Goal: Information Seeking & Learning: Learn about a topic

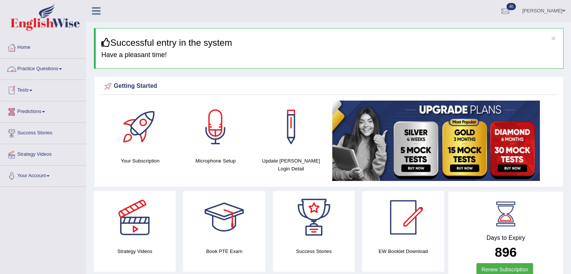
click at [56, 68] on link "Practice Questions" at bounding box center [43, 68] width 86 height 19
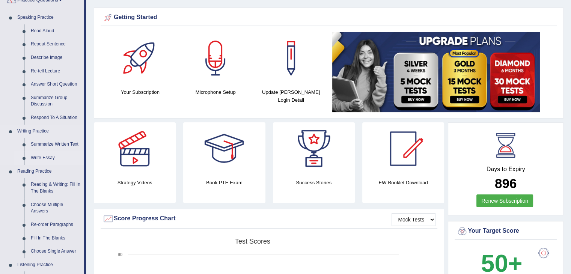
scroll to position [75, 0]
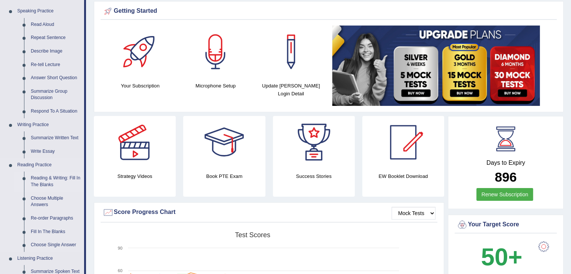
click at [47, 178] on link "Reading & Writing: Fill In The Blanks" at bounding box center [55, 182] width 57 height 20
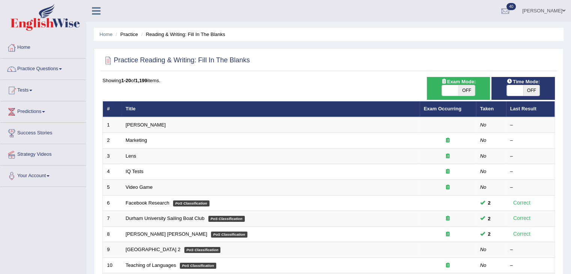
click at [463, 89] on span "OFF" at bounding box center [466, 90] width 17 height 11
checkbox input "true"
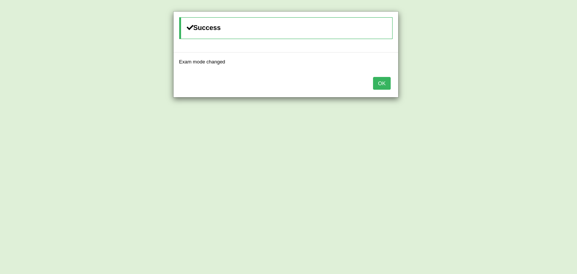
click at [389, 85] on button "OK" at bounding box center [381, 83] width 17 height 13
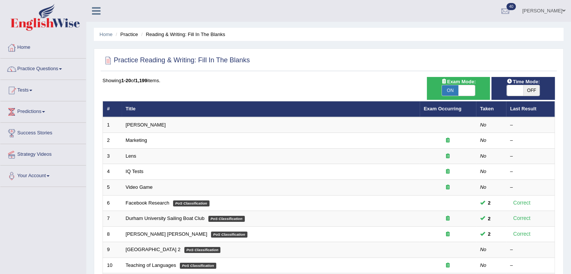
click at [526, 87] on span "OFF" at bounding box center [531, 90] width 17 height 11
checkbox input "true"
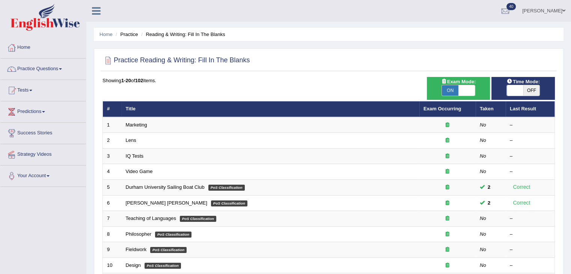
click at [534, 89] on span "OFF" at bounding box center [531, 90] width 17 height 11
checkbox input "true"
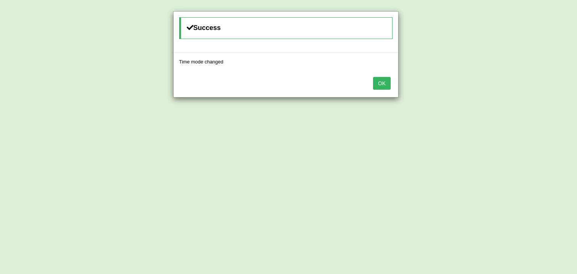
click at [381, 77] on button "OK" at bounding box center [381, 83] width 17 height 13
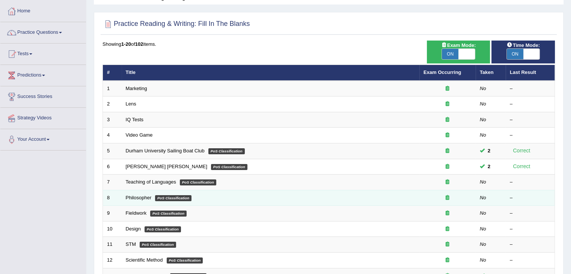
scroll to position [33, 0]
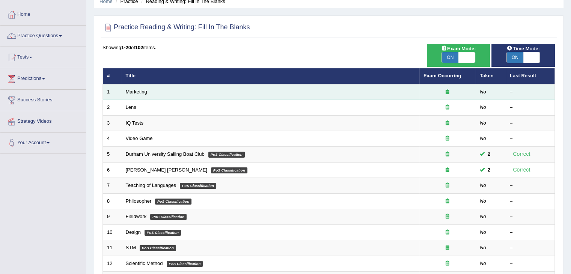
click at [153, 92] on td "Marketing" at bounding box center [271, 92] width 298 height 16
click at [446, 92] on icon at bounding box center [448, 91] width 4 height 5
click at [143, 92] on link "Marketing" at bounding box center [136, 92] width 21 height 6
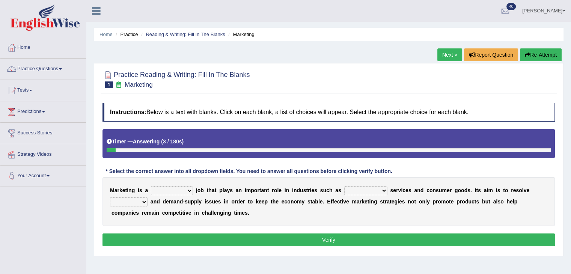
click at [182, 188] on select "professional flexible parochial descriptive" at bounding box center [172, 190] width 42 height 9
click at [375, 188] on select "civil financial conventional foremost" at bounding box center [365, 190] width 43 height 9
select select "financial"
click at [344, 186] on select "civil financial conventional foremost" at bounding box center [365, 190] width 43 height 9
click at [143, 202] on select "imbalance excess symmetry budget" at bounding box center [129, 201] width 38 height 9
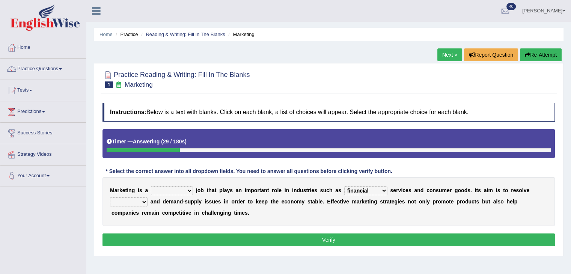
select select "budget"
click at [110, 197] on select "imbalance excess symmetry budget" at bounding box center [129, 201] width 38 height 9
click at [185, 190] on select "professional flexible parochial descriptive" at bounding box center [172, 190] width 42 height 9
select select "professional"
click at [151, 186] on select "professional flexible parochial descriptive" at bounding box center [172, 190] width 42 height 9
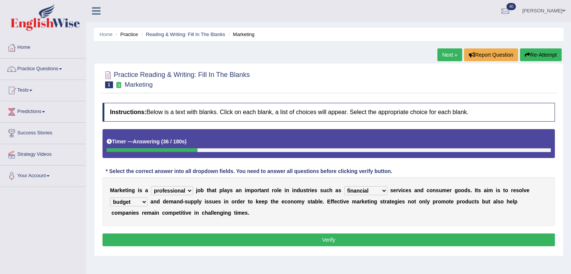
click at [264, 238] on button "Verify" at bounding box center [328, 239] width 452 height 13
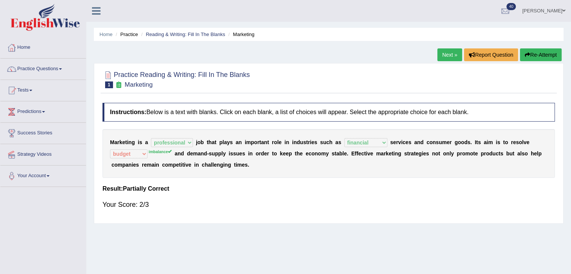
click at [549, 53] on button "Re-Attempt" at bounding box center [541, 54] width 42 height 13
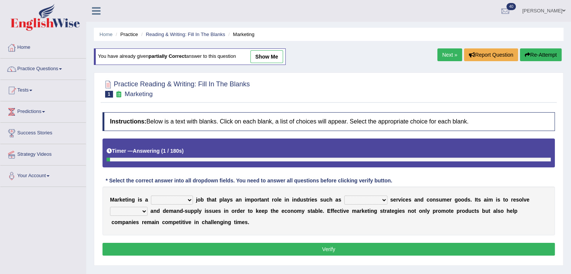
drag, startPoint x: 0, startPoint y: 0, endPoint x: 181, endPoint y: 196, distance: 267.0
click at [181, 196] on select "professional flexible parochial descriptive" at bounding box center [172, 200] width 42 height 9
select select "professional"
click at [151, 196] on select "professional flexible parochial descriptive" at bounding box center [172, 200] width 42 height 9
click at [371, 199] on select "civil financial conventional foremost" at bounding box center [365, 200] width 43 height 9
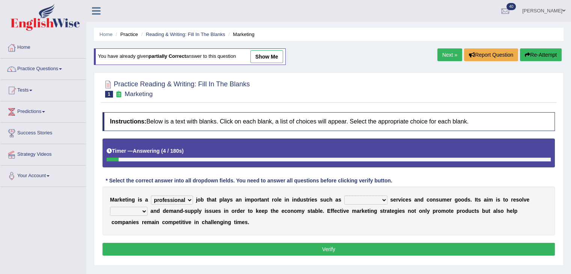
select select "financial"
click at [344, 196] on select "civil financial conventional foremost" at bounding box center [365, 200] width 43 height 9
click at [144, 209] on select "imbalance excess symmetry budget" at bounding box center [129, 211] width 38 height 9
select select "imbalance"
click at [110, 207] on select "imbalance excess symmetry budget" at bounding box center [129, 211] width 38 height 9
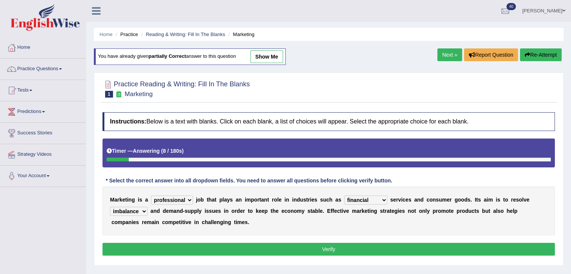
click at [271, 247] on button "Verify" at bounding box center [328, 249] width 452 height 13
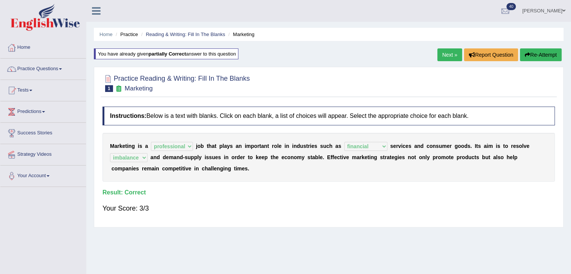
click at [449, 54] on link "Next »" at bounding box center [449, 54] width 25 height 13
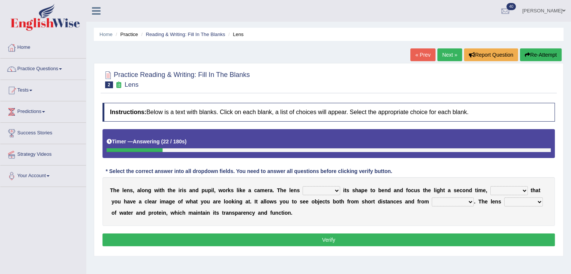
click at [333, 192] on select "adjusts shows selects presents" at bounding box center [322, 190] width 38 height 9
select select "adjusts"
click at [303, 186] on select "adjusts shows selects presents" at bounding box center [322, 190] width 38 height 9
click at [518, 188] on select "ensures to ensure ensure ensured" at bounding box center [509, 190] width 38 height 9
click at [490, 186] on select "ensures to ensure ensure ensured" at bounding box center [509, 190] width 38 height 9
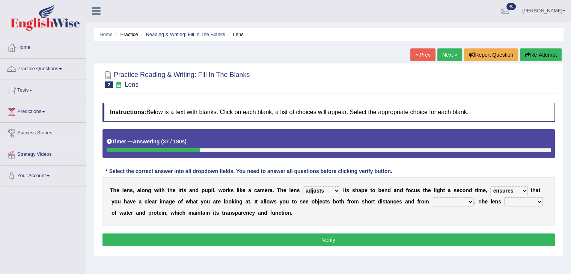
click at [519, 190] on select "ensures to ensure ensure ensured" at bounding box center [509, 190] width 38 height 9
select select "to ensure"
click at [490, 186] on select "ensures to ensure ensure ensured" at bounding box center [509, 190] width 38 height 9
click at [470, 199] on select "far away in between further apart all along" at bounding box center [453, 201] width 42 height 9
select select "far away"
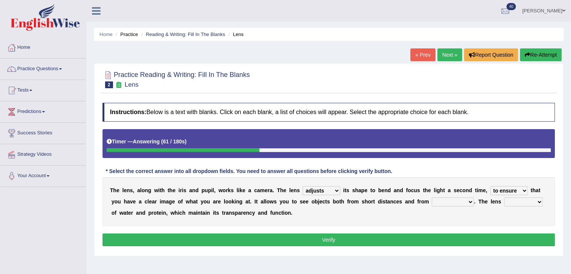
click at [432, 197] on select "far away in between further apart all along" at bounding box center [453, 201] width 42 height 9
click at [539, 200] on select "constitutes comprises composes consists" at bounding box center [523, 201] width 39 height 9
select select "consists"
click at [504, 197] on select "constitutes comprises composes consists" at bounding box center [523, 201] width 39 height 9
click at [334, 191] on select "adjusts shows selects presents" at bounding box center [322, 190] width 38 height 9
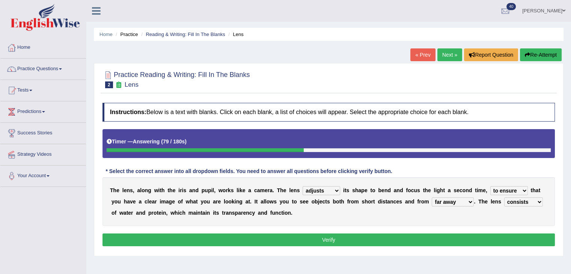
select select "shows"
click at [303, 186] on select "adjusts shows selects presents" at bounding box center [322, 190] width 38 height 9
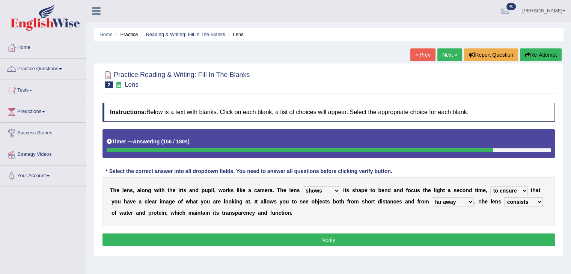
click at [322, 242] on button "Verify" at bounding box center [328, 239] width 452 height 13
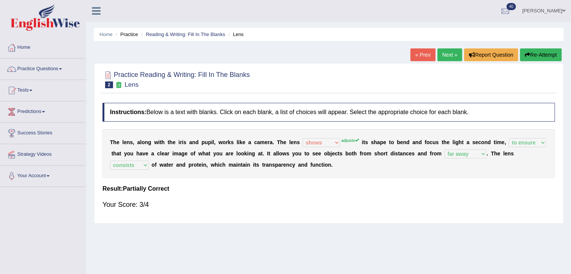
click at [534, 53] on button "Re-Attempt" at bounding box center [541, 54] width 42 height 13
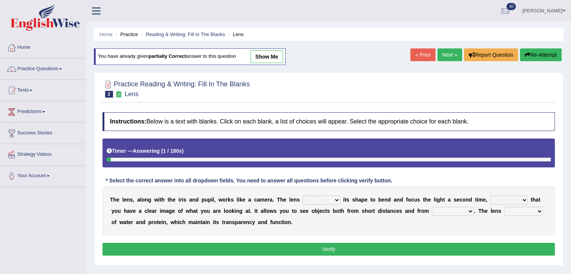
click at [329, 196] on select "adjusts shows selects presents" at bounding box center [322, 200] width 38 height 9
select select "adjusts"
click at [303, 196] on select "adjusts shows selects presents" at bounding box center [322, 200] width 38 height 9
click at [512, 197] on select "ensures to ensure ensure ensured" at bounding box center [509, 200] width 38 height 9
select select "to ensure"
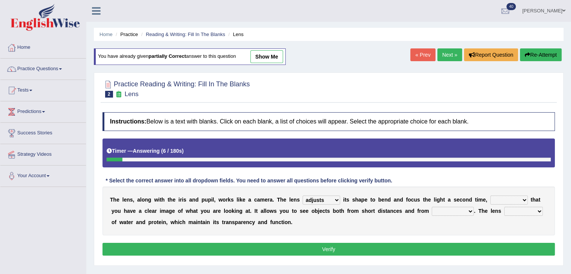
click at [490, 196] on select "ensures to ensure ensure ensured" at bounding box center [509, 200] width 38 height 9
click at [465, 209] on select "far away in between further apart all along" at bounding box center [453, 211] width 42 height 9
select select "in between"
click at [432, 207] on select "far away in between further apart all along" at bounding box center [453, 211] width 42 height 9
click at [536, 211] on select "constitutes comprises composes consists" at bounding box center [523, 211] width 39 height 9
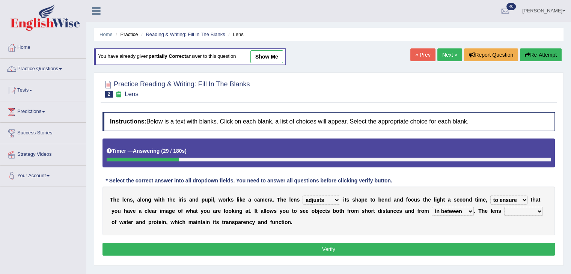
select select "consists"
click at [504, 207] on select "constitutes comprises composes consists" at bounding box center [523, 211] width 39 height 9
click at [347, 248] on button "Verify" at bounding box center [328, 249] width 452 height 13
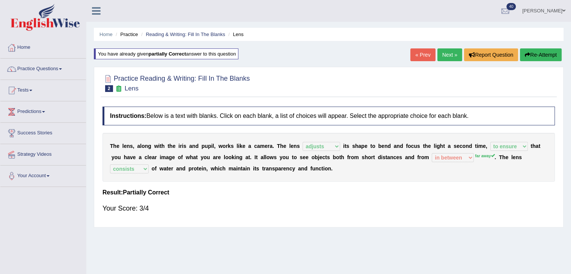
click at [450, 54] on link "Next »" at bounding box center [449, 54] width 25 height 13
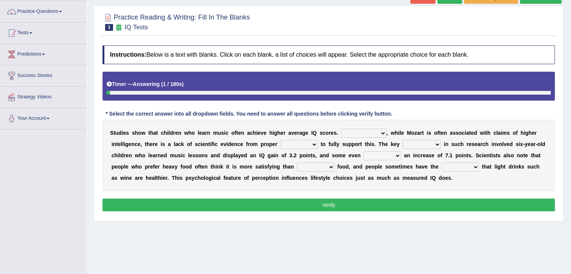
scroll to position [75, 0]
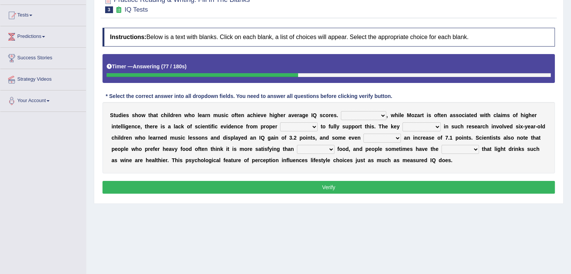
click at [365, 110] on div "S t u d i e s s h o w t h a t c h i l d r e n w h o l e a r n m u s i c o f t e…" at bounding box center [328, 137] width 452 height 71
click at [376, 113] on select "However Therefore Consequently While" at bounding box center [363, 115] width 45 height 9
select select "Therefore"
click at [341, 111] on select "However Therefore Consequently While" at bounding box center [363, 115] width 45 height 9
click at [312, 124] on select "test tests testing tested" at bounding box center [299, 126] width 38 height 9
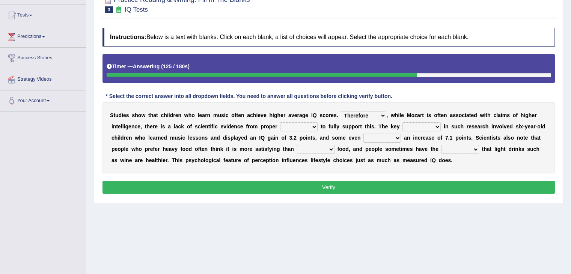
select select "test"
click at [280, 122] on select "test tests testing tested" at bounding box center [299, 126] width 38 height 9
click at [395, 134] on select "exhibited taught learned threatened" at bounding box center [382, 138] width 38 height 9
select select "exhibited"
click at [363, 134] on select "exhibited taught learned threatened" at bounding box center [382, 138] width 38 height 9
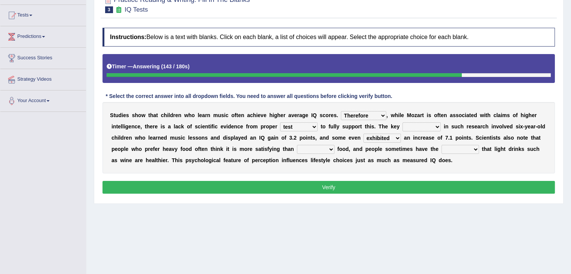
click at [434, 125] on select "process goal implication odd" at bounding box center [421, 126] width 38 height 9
select select "process"
click at [402, 122] on select "process goal implication odd" at bounding box center [421, 126] width 38 height 9
click at [327, 146] on select "choosy lighter cushiony spooky" at bounding box center [316, 149] width 38 height 9
select select "lighter"
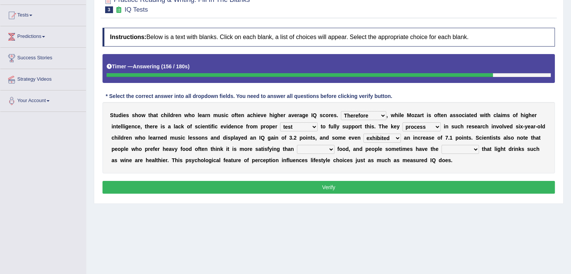
click at [297, 145] on select "choosy lighter cushiony spooky" at bounding box center [316, 149] width 38 height 9
click at [466, 149] on select "illusion sight anecdote intention" at bounding box center [460, 149] width 38 height 9
select select "intention"
click at [441, 145] on select "illusion sight anecdote intention" at bounding box center [460, 149] width 38 height 9
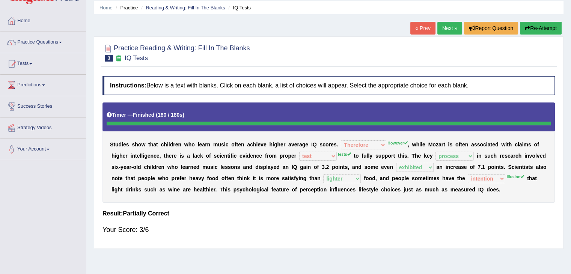
scroll to position [0, 0]
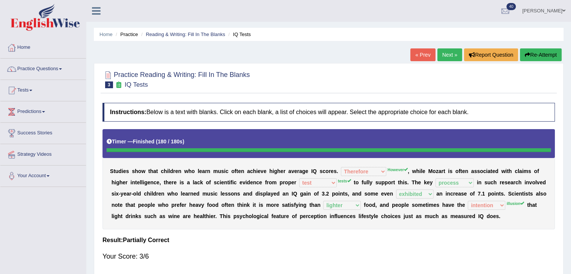
click at [540, 54] on button "Re-Attempt" at bounding box center [541, 54] width 42 height 13
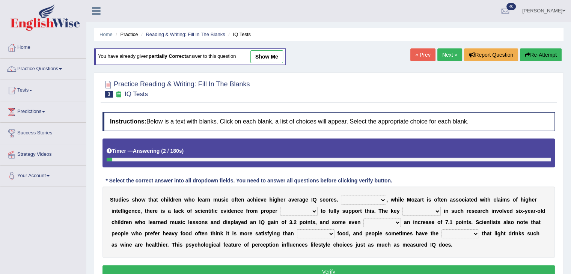
click at [381, 199] on select "However Therefore Consequently While" at bounding box center [363, 200] width 45 height 9
select select "However"
click at [341, 196] on select "However Therefore Consequently While" at bounding box center [363, 200] width 45 height 9
click at [315, 210] on select "test tests testing tested" at bounding box center [299, 211] width 38 height 9
select select "tests"
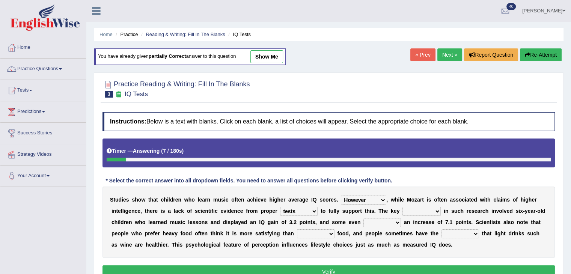
click at [280, 207] on select "test tests testing tested" at bounding box center [299, 211] width 38 height 9
click at [432, 209] on select "process goal implication odd" at bounding box center [421, 211] width 38 height 9
select select "process"
click at [402, 207] on select "process goal implication odd" at bounding box center [421, 211] width 38 height 9
click at [397, 223] on select "exhibited taught learned threatened" at bounding box center [382, 222] width 38 height 9
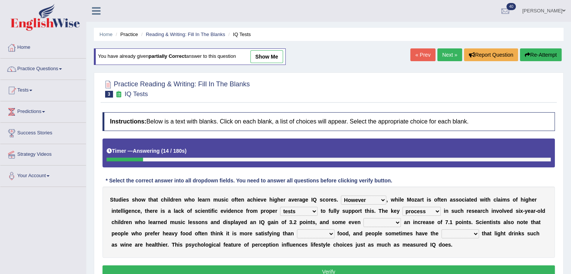
select select "exhibited"
click at [363, 218] on select "exhibited taught learned threatened" at bounding box center [382, 222] width 38 height 9
click at [325, 232] on select "choosy lighter cushiony spooky" at bounding box center [316, 233] width 38 height 9
select select "lighter"
click at [297, 229] on select "choosy lighter cushiony spooky" at bounding box center [316, 233] width 38 height 9
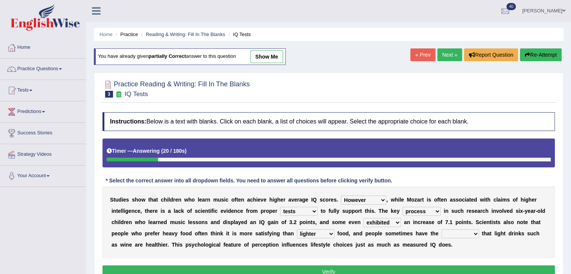
click at [474, 233] on select "illusion sight anecdote intention" at bounding box center [460, 233] width 38 height 9
select select "illusion"
click at [441, 229] on select "illusion sight anecdote intention" at bounding box center [460, 233] width 38 height 9
click at [471, 230] on select "illusion sight anecdote intention" at bounding box center [460, 233] width 38 height 9
click at [441, 229] on select "illusion sight anecdote intention" at bounding box center [460, 233] width 38 height 9
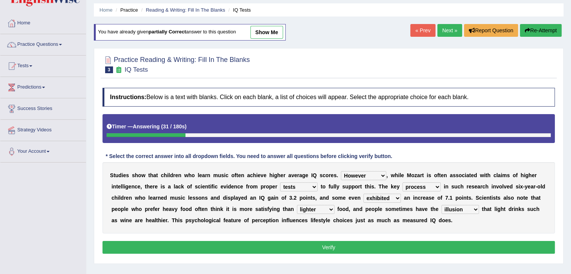
scroll to position [38, 0]
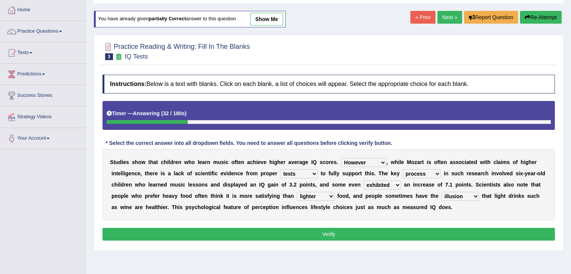
click at [348, 232] on button "Verify" at bounding box center [328, 234] width 452 height 13
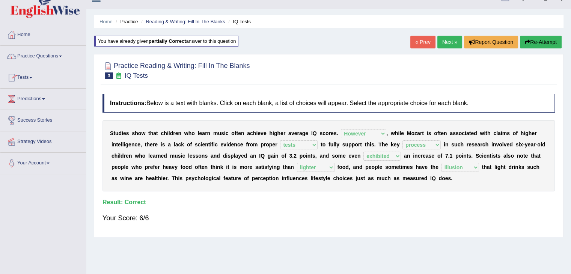
scroll to position [0, 0]
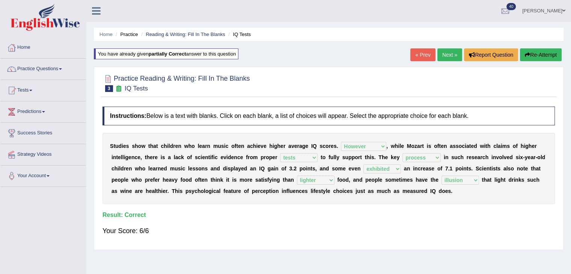
click at [444, 53] on link "Next »" at bounding box center [449, 54] width 25 height 13
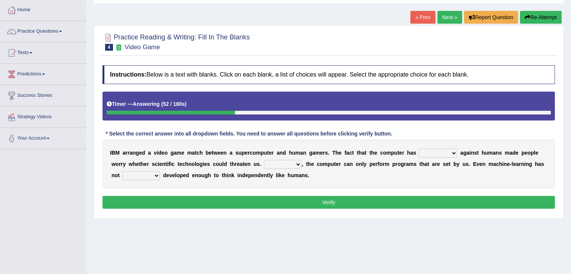
click at [449, 147] on div "I B M a r r a n g e d a v i d e o g a m e m a t c h b e t w e e n a s u p e r c…" at bounding box center [328, 164] width 452 height 49
click at [455, 153] on select "competed fought acted challenged" at bounding box center [438, 153] width 38 height 9
click at [490, 184] on div "I B M a r r a n g e d a v i d e o g a m e m a t c h b e t w e e n a s u p e r c…" at bounding box center [328, 164] width 452 height 49
click at [453, 153] on select "competed fought acted challenged" at bounding box center [438, 153] width 38 height 9
select select "challenged"
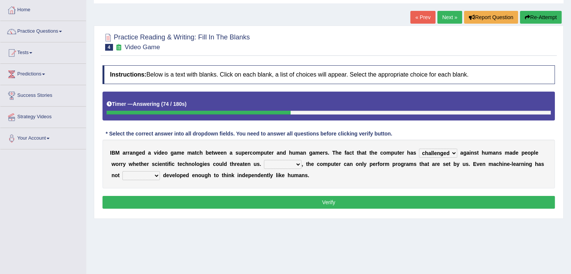
click at [419, 149] on select "competed fought acted challenged" at bounding box center [438, 153] width 38 height 9
click at [298, 163] on select "Moreover However Thus So" at bounding box center [283, 164] width 38 height 9
select select "However"
click at [264, 160] on select "Moreover However Thus So" at bounding box center [283, 164] width 38 height 9
click at [153, 175] on select "yet still only just" at bounding box center [141, 175] width 38 height 9
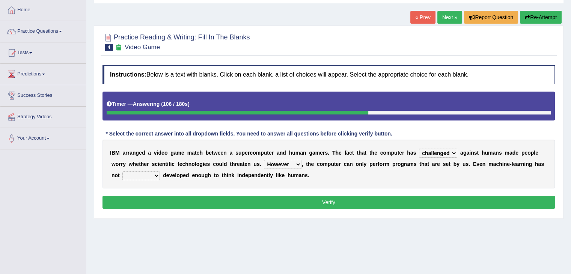
select select "yet"
click at [122, 171] on select "yet still only just" at bounding box center [141, 175] width 38 height 9
click at [285, 205] on button "Verify" at bounding box center [328, 202] width 452 height 13
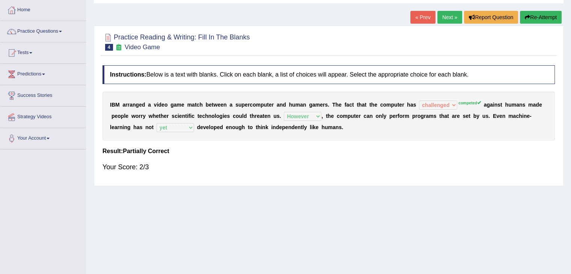
click at [345, 207] on div "Home Practice Reading & Writing: Fill In The Blanks Video Game « Prev Next » Re…" at bounding box center [328, 149] width 485 height 375
click at [544, 18] on button "Re-Attempt" at bounding box center [541, 17] width 42 height 13
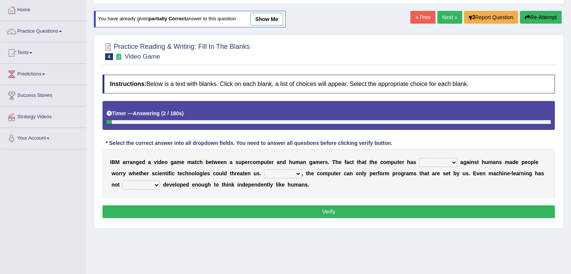
click at [450, 160] on select "competed fought acted challenged" at bounding box center [438, 162] width 38 height 9
select select "competed"
click at [419, 158] on select "competed fought acted challenged" at bounding box center [438, 162] width 38 height 9
click at [294, 172] on select "Moreover However Thus So" at bounding box center [283, 173] width 38 height 9
select select "However"
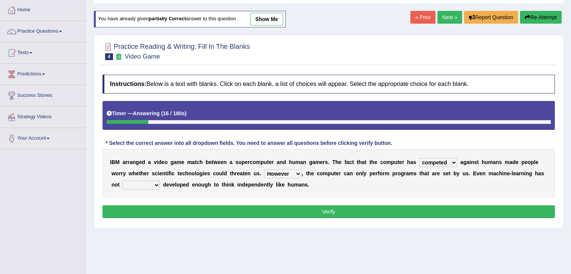
click at [264, 169] on select "Moreover However Thus So" at bounding box center [283, 173] width 38 height 9
click at [156, 184] on select "yet still only just" at bounding box center [141, 185] width 38 height 9
select select "yet"
click at [122, 181] on select "yet still only just" at bounding box center [141, 185] width 38 height 9
click at [315, 214] on button "Verify" at bounding box center [328, 211] width 452 height 13
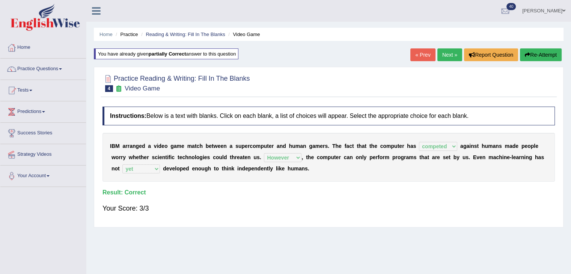
click at [449, 56] on link "Next »" at bounding box center [449, 54] width 25 height 13
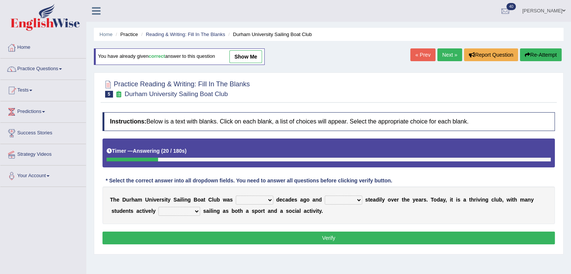
click at [269, 198] on select "found fund founded find" at bounding box center [255, 200] width 38 height 9
click at [312, 218] on div "T h e D u r h a m U n i v e r s i t y S a i l i n g B o a t C l u b w a s found…" at bounding box center [328, 206] width 452 height 38
click at [355, 199] on select "grow growing has grown grown" at bounding box center [344, 200] width 38 height 9
click at [379, 214] on div "T h e D u r h a m U n i v e r s i t y S a i l i n g B o a t C l u b w a s found…" at bounding box center [328, 206] width 452 height 38
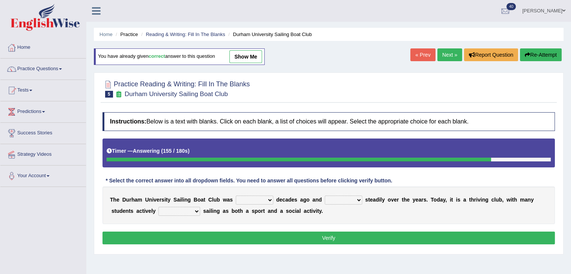
click at [271, 198] on select "found fund founded find" at bounding box center [255, 200] width 38 height 9
select select "found"
click at [236, 196] on select "found fund founded find" at bounding box center [255, 200] width 38 height 9
click at [354, 199] on select "grow growing has grown grown" at bounding box center [344, 200] width 38 height 9
select select "growing"
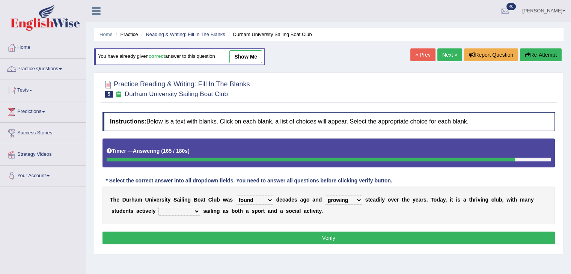
click at [325, 196] on select "grow growing has grown grown" at bounding box center [344, 200] width 38 height 9
click at [190, 209] on select "enjoy enjoyed are enjoying enjoying" at bounding box center [179, 211] width 42 height 9
select select "are enjoying"
click at [158, 207] on select "enjoy enjoyed are enjoying enjoying" at bounding box center [179, 211] width 42 height 9
click at [331, 236] on button "Verify" at bounding box center [328, 238] width 452 height 13
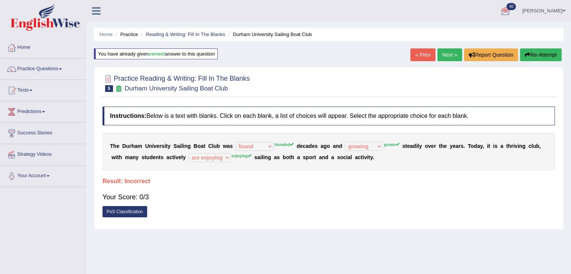
click at [545, 50] on button "Re-Attempt" at bounding box center [541, 54] width 42 height 13
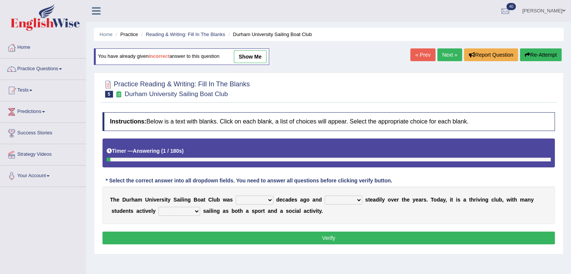
click at [263, 200] on select "found fund founded find" at bounding box center [255, 200] width 38 height 9
select select "founded"
click at [236, 196] on select "found fund founded find" at bounding box center [255, 200] width 38 height 9
click at [358, 199] on select "grow growing has grown grown" at bounding box center [344, 200] width 38 height 9
select select "growing"
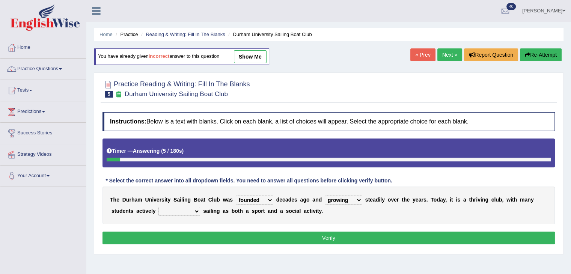
click at [325, 196] on select "grow growing has grown grown" at bounding box center [344, 200] width 38 height 9
click at [198, 208] on select "enjoy enjoyed are enjoying enjoying" at bounding box center [179, 211] width 42 height 9
select select "enjoying"
click at [158, 207] on select "enjoy enjoyed are enjoying enjoying" at bounding box center [179, 211] width 42 height 9
click at [279, 238] on button "Verify" at bounding box center [328, 238] width 452 height 13
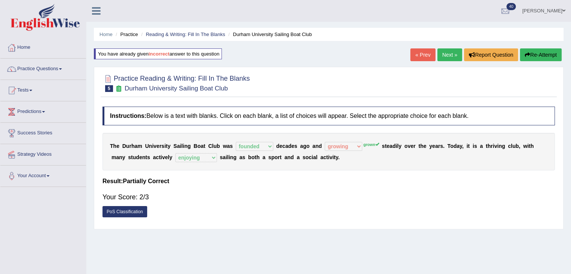
click at [544, 56] on button "Re-Attempt" at bounding box center [541, 54] width 42 height 13
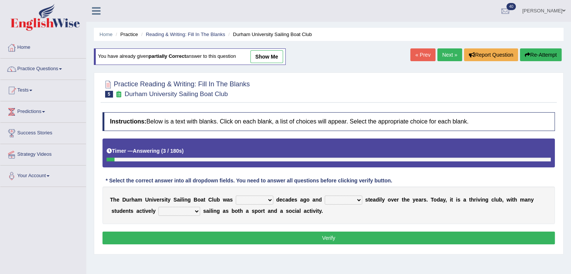
select select "founded"
click at [236, 196] on select "found fund founded find" at bounding box center [255, 200] width 38 height 9
click at [350, 197] on select "grow growing has grown grown" at bounding box center [344, 200] width 38 height 9
select select "grown"
click at [325, 196] on select "grow growing has grown grown" at bounding box center [344, 200] width 38 height 9
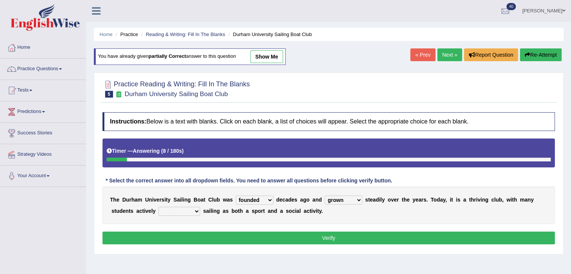
click at [194, 209] on select "enjoy enjoyed are enjoying enjoying" at bounding box center [179, 211] width 42 height 9
select select "enjoying"
click at [158, 207] on select "enjoy enjoyed are enjoying enjoying" at bounding box center [179, 211] width 42 height 9
click at [231, 232] on button "Verify" at bounding box center [328, 238] width 452 height 13
